Goal: Task Accomplishment & Management: Use online tool/utility

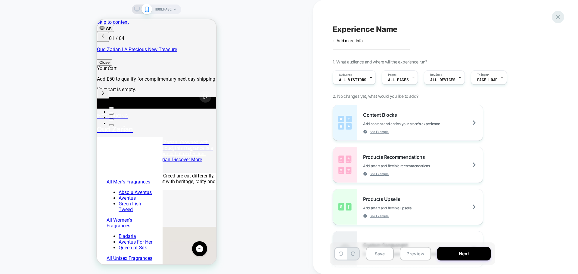
click at [562, 15] on div at bounding box center [558, 17] width 12 height 12
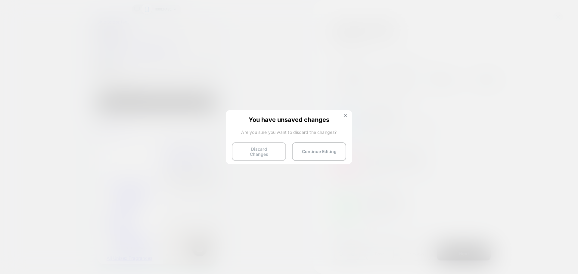
click at [267, 151] on button "Discard Changes" at bounding box center [259, 151] width 54 height 19
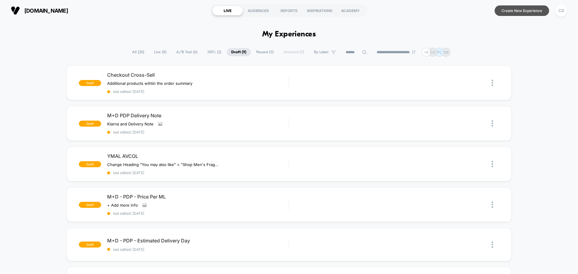
click at [518, 8] on button "Create New Experience" at bounding box center [521, 10] width 54 height 11
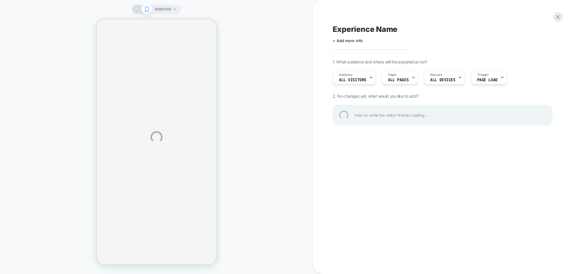
click at [167, 10] on div "HOMEPAGE Experience Name Click to edit experience details + Add more info 1. Wh…" at bounding box center [289, 137] width 578 height 274
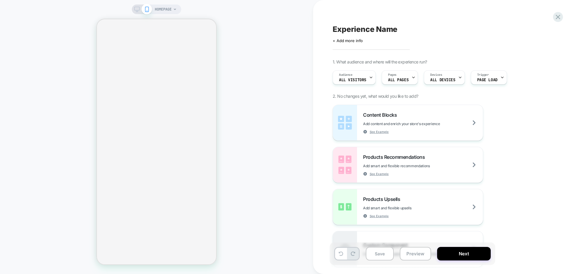
click at [156, 9] on span "HOMEPAGE" at bounding box center [163, 10] width 17 height 10
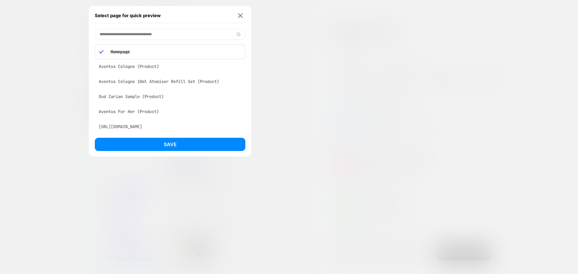
click at [138, 53] on p "Homepage" at bounding box center [174, 51] width 134 height 5
click at [119, 87] on div "Checkout" at bounding box center [170, 81] width 150 height 11
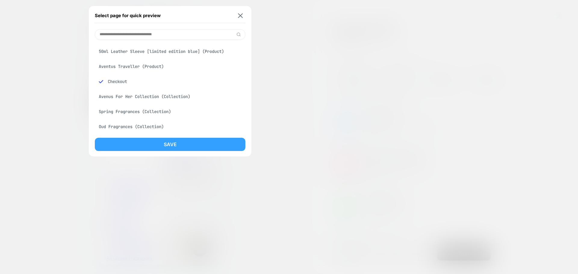
click at [187, 144] on button "Save" at bounding box center [170, 144] width 150 height 13
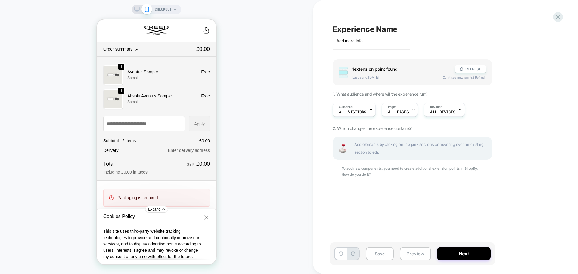
scroll to position [0, 0]
click at [468, 67] on button "REFRESH" at bounding box center [470, 69] width 31 height 8
click at [467, 67] on button "REFRESH" at bounding box center [470, 69] width 31 height 8
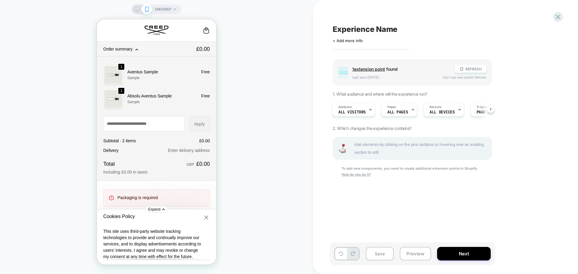
click at [367, 69] on span "1 extension point" at bounding box center [368, 68] width 33 height 5
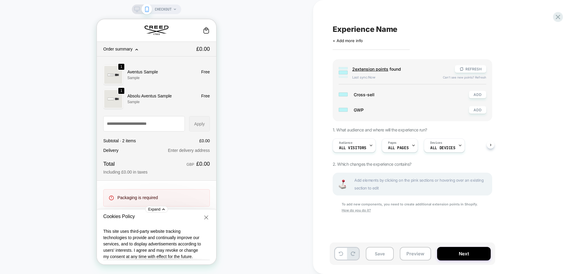
scroll to position [0, 0]
click at [466, 71] on button "REFRESH" at bounding box center [470, 69] width 31 height 8
click at [477, 110] on button "ADD" at bounding box center [477, 110] width 17 height 8
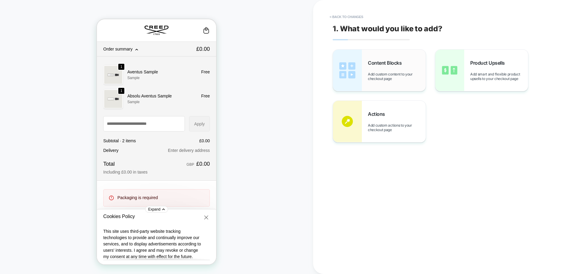
click at [392, 73] on span "Add custom content to your checkout page" at bounding box center [397, 76] width 58 height 9
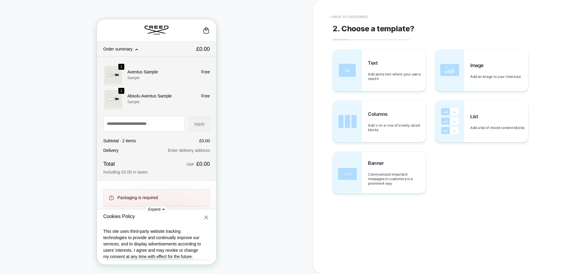
click at [348, 17] on button "< Back to categories" at bounding box center [348, 17] width 44 height 10
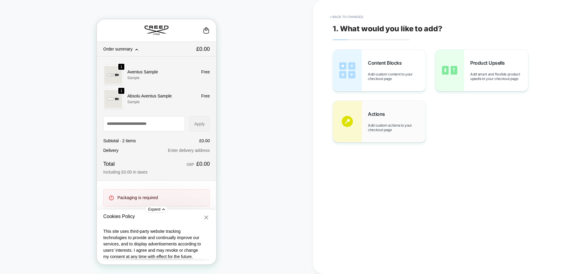
click at [384, 118] on div "Actions Add custom actions to your checkout page" at bounding box center [397, 121] width 58 height 21
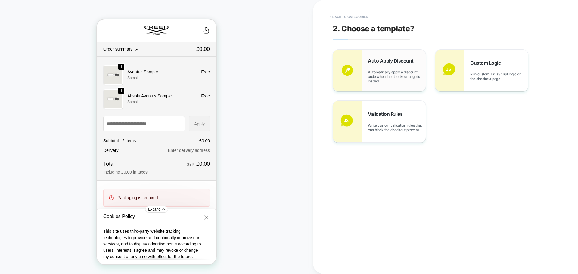
click at [394, 71] on span "Automatically apply a discount code when the checkout page is loaded" at bounding box center [397, 77] width 58 height 14
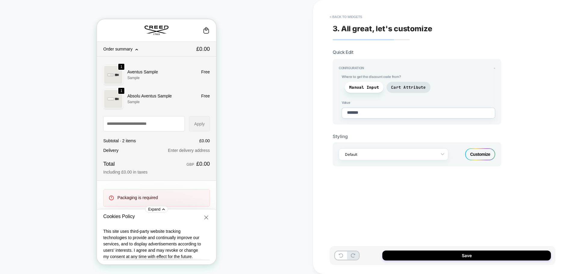
click at [487, 156] on div "Customize" at bounding box center [480, 154] width 30 height 12
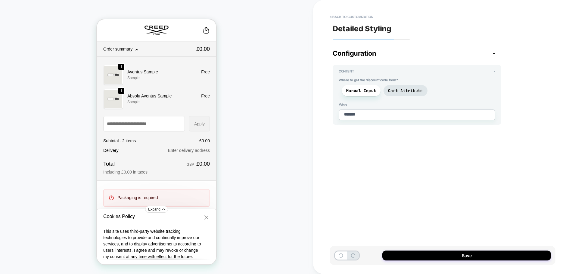
click at [495, 54] on div "Configuration -" at bounding box center [416, 53] width 169 height 8
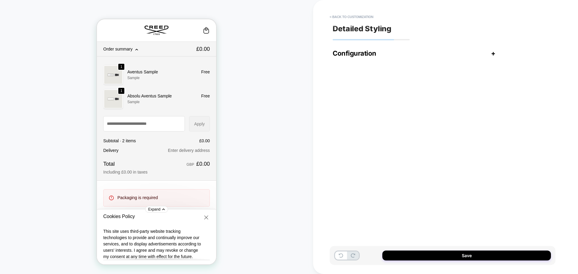
click at [495, 52] on span "+" at bounding box center [493, 53] width 5 height 8
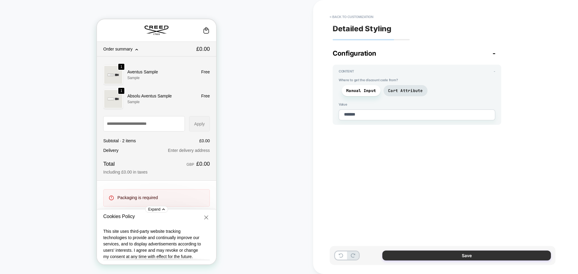
click at [461, 255] on button "Save" at bounding box center [466, 256] width 169 height 10
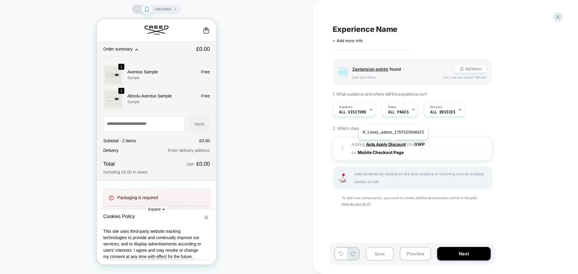
click at [392, 144] on b "Auto Apply Discount" at bounding box center [386, 144] width 40 height 5
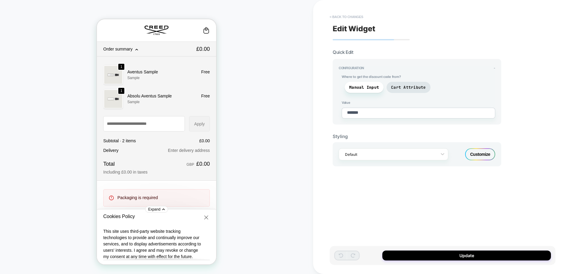
click at [345, 15] on button "< Back to changes" at bounding box center [346, 17] width 40 height 10
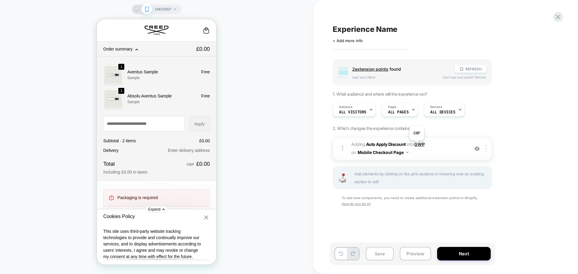
click at [416, 145] on span "GWP" at bounding box center [419, 144] width 10 height 5
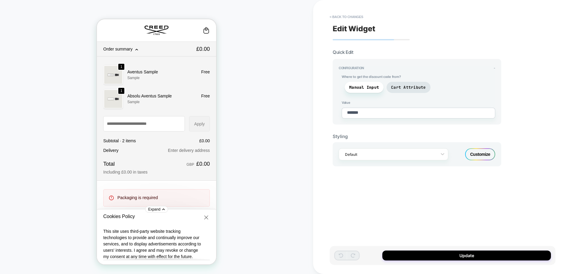
drag, startPoint x: 353, startPoint y: 30, endPoint x: 353, endPoint y: 15, distance: 15.6
click at [353, 30] on span "Edit Widget" at bounding box center [353, 28] width 43 height 9
click at [353, 15] on button "< Back to changes" at bounding box center [346, 17] width 40 height 10
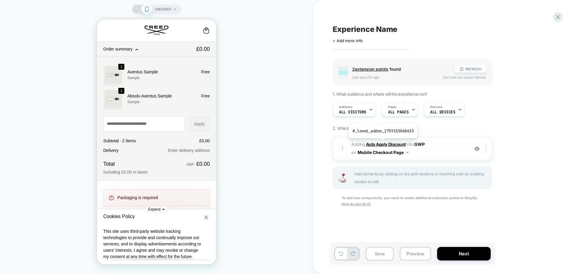
click at [382, 143] on b "Auto Apply Discount" at bounding box center [386, 144] width 40 height 5
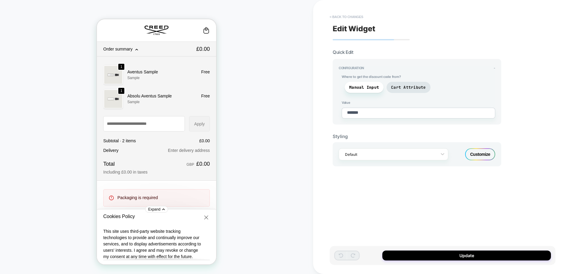
click at [354, 15] on button "< Back to changes" at bounding box center [346, 17] width 40 height 10
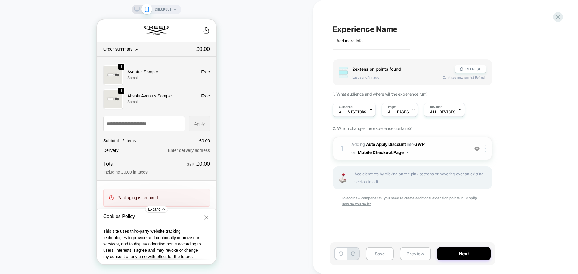
click at [476, 149] on img at bounding box center [476, 148] width 5 height 5
click at [462, 148] on span "#_loomi_addon_1759155068633 Adding Auto Apply Discount INTO GWP GWP on Mobile C…" at bounding box center [408, 149] width 115 height 16
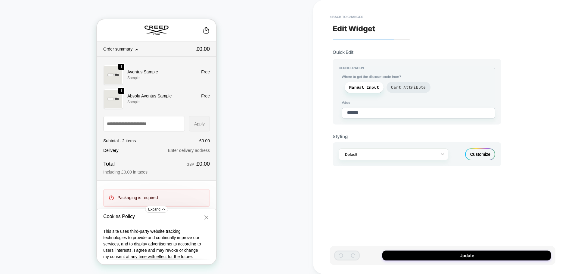
click at [413, 87] on span "Cart Attribute" at bounding box center [408, 87] width 35 height 5
click at [371, 85] on span "Manual Input" at bounding box center [364, 87] width 30 height 5
type textarea "*"
click at [357, 17] on button "< Back to changes" at bounding box center [346, 17] width 40 height 10
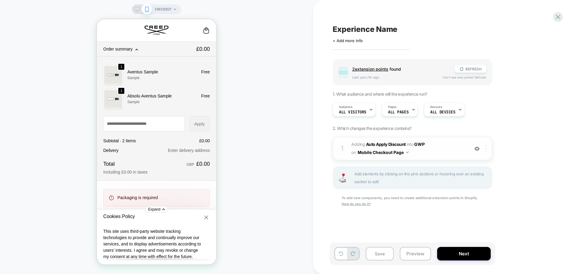
click at [487, 149] on div at bounding box center [487, 148] width 10 height 7
click at [485, 149] on img at bounding box center [485, 148] width 1 height 7
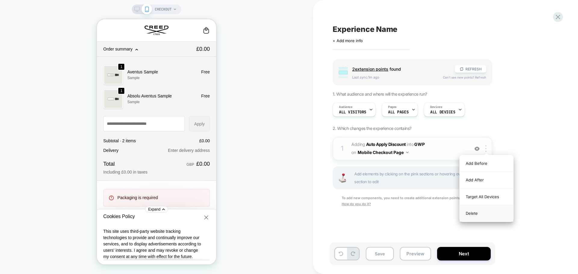
click at [473, 213] on div "Delete" at bounding box center [486, 213] width 54 height 16
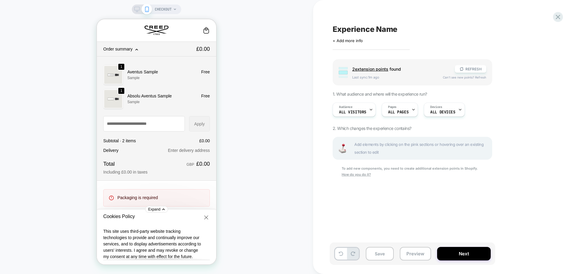
click at [388, 144] on span "Add elements by clicking on the pink sections or hovering over an existing sect…" at bounding box center [421, 149] width 134 height 16
click at [377, 68] on span "2 extension point s" at bounding box center [370, 68] width 36 height 5
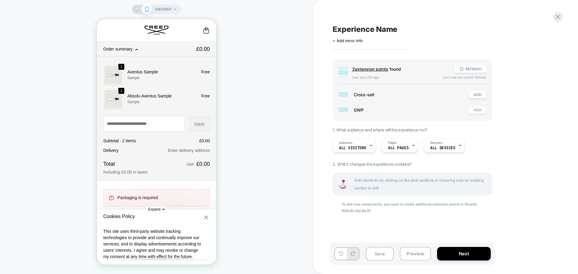
click at [481, 110] on button "ADD" at bounding box center [477, 110] width 17 height 8
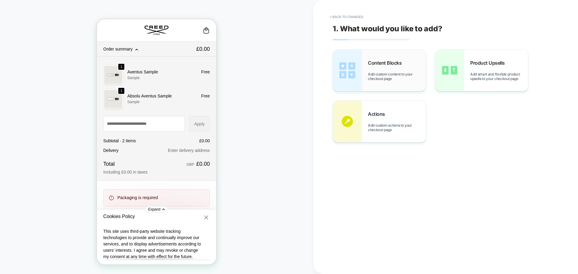
click at [395, 72] on div "Content Blocks Add custom content to your checkout page" at bounding box center [397, 70] width 58 height 21
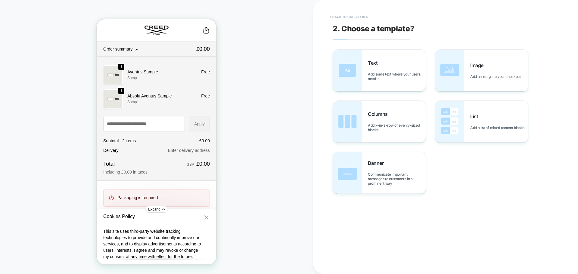
click at [347, 17] on button "< Back to categories" at bounding box center [348, 17] width 44 height 10
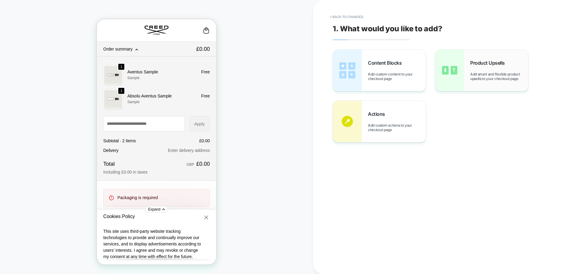
click at [491, 73] on span "Add smart and flexible product upsells to your checkout page" at bounding box center [499, 76] width 58 height 9
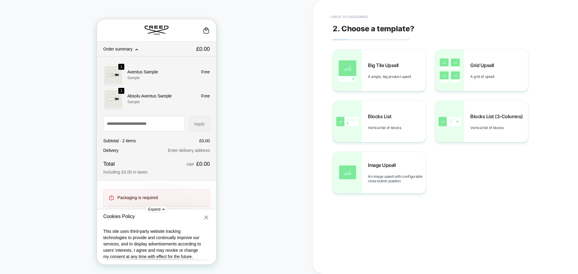
click at [347, 17] on button "< Back to categories" at bounding box center [348, 17] width 44 height 10
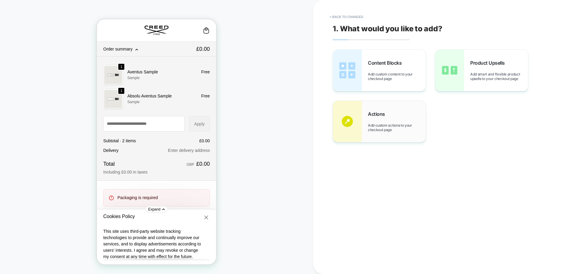
click at [394, 118] on div "Actions Add custom actions to your checkout page" at bounding box center [397, 121] width 58 height 21
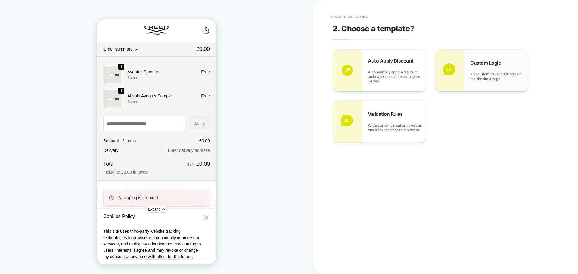
click at [504, 73] on span "Run custom JavaScript logic on the checkout page" at bounding box center [499, 76] width 58 height 9
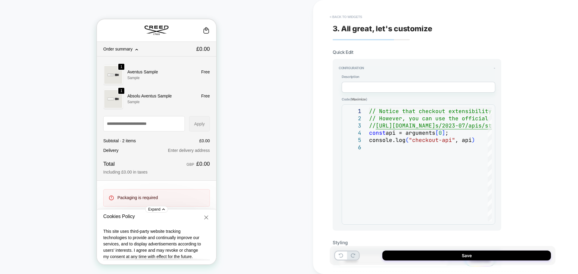
click at [346, 14] on button "< Back to widgets" at bounding box center [345, 17] width 39 height 10
